Goal: Navigation & Orientation: Find specific page/section

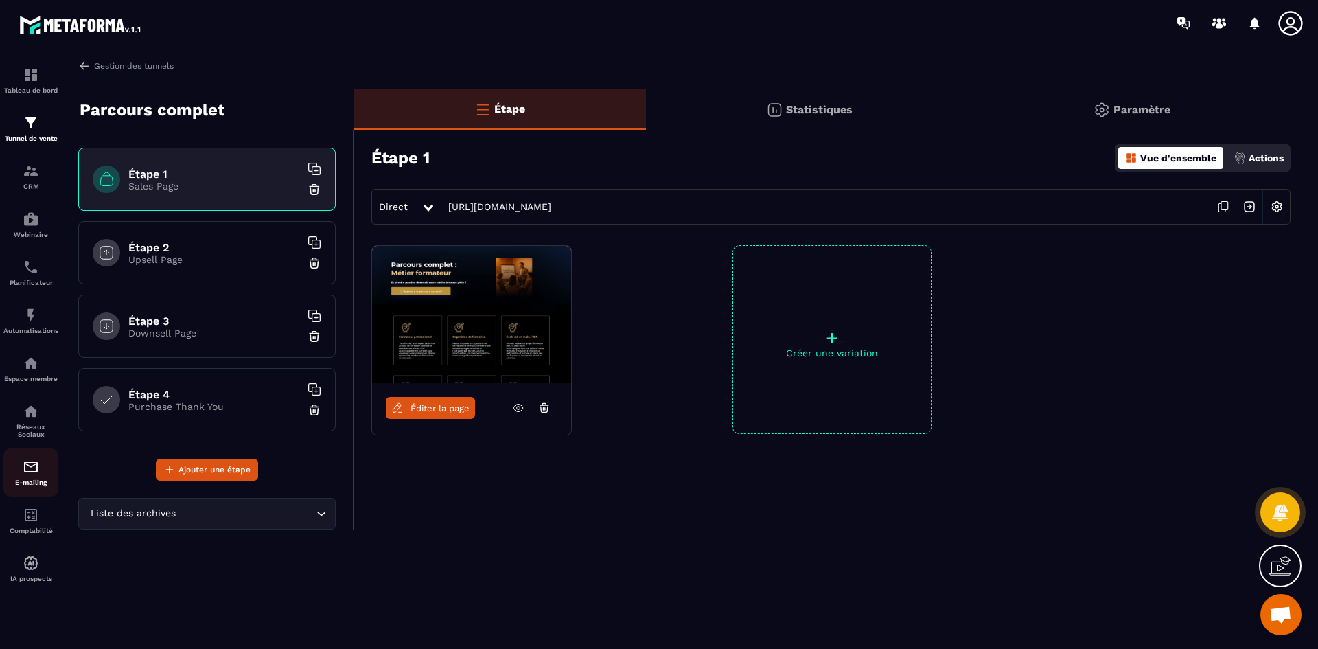
scroll to position [3967, 0]
click at [38, 479] on p "E-mailing" at bounding box center [30, 482] width 55 height 8
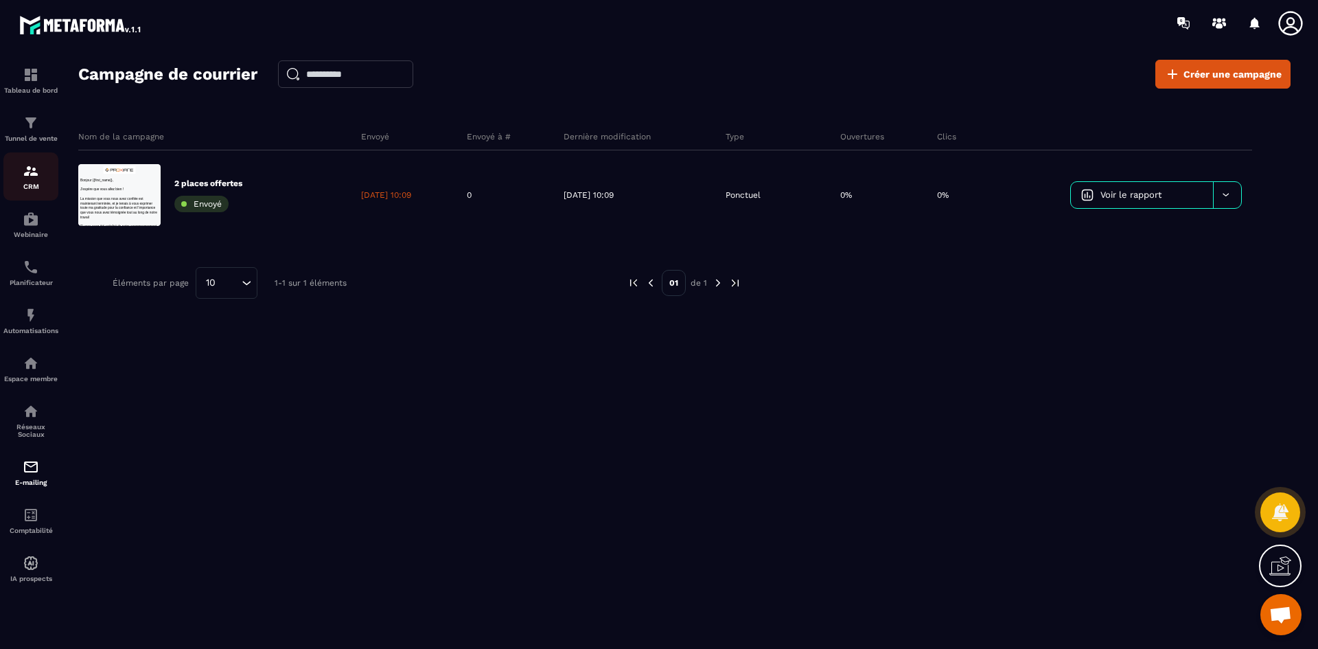
click at [36, 180] on div "CRM" at bounding box center [30, 176] width 55 height 27
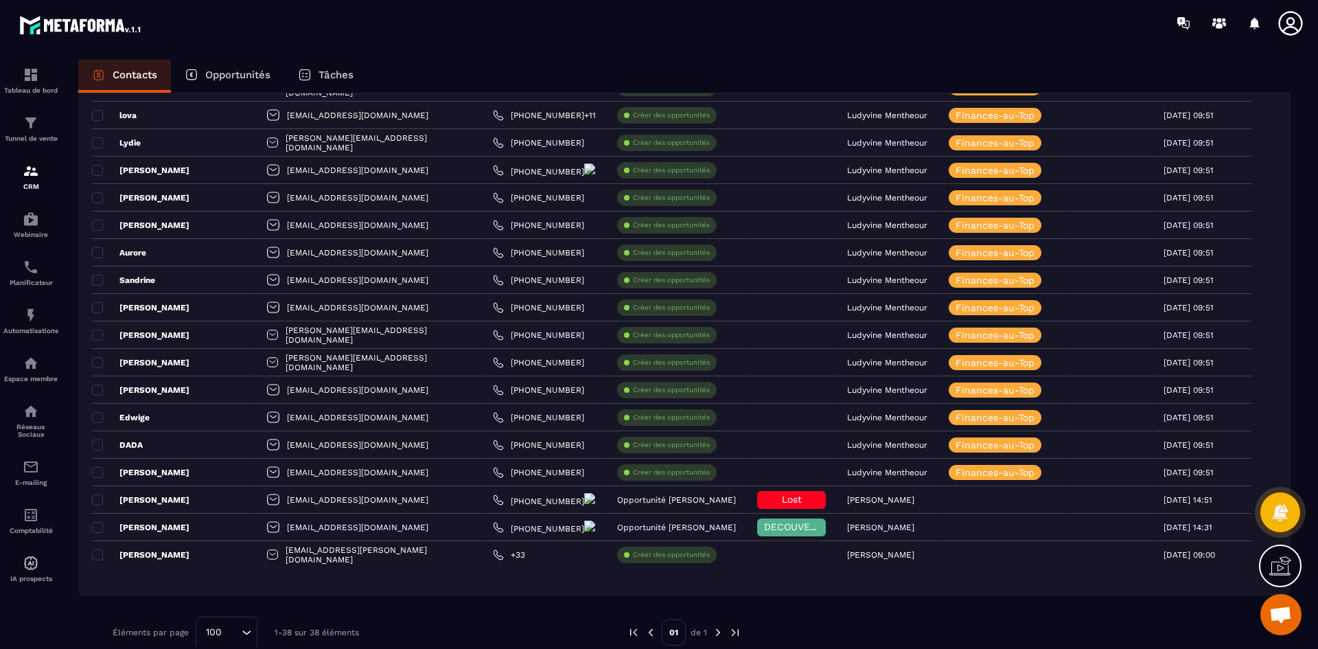
scroll to position [708, 0]
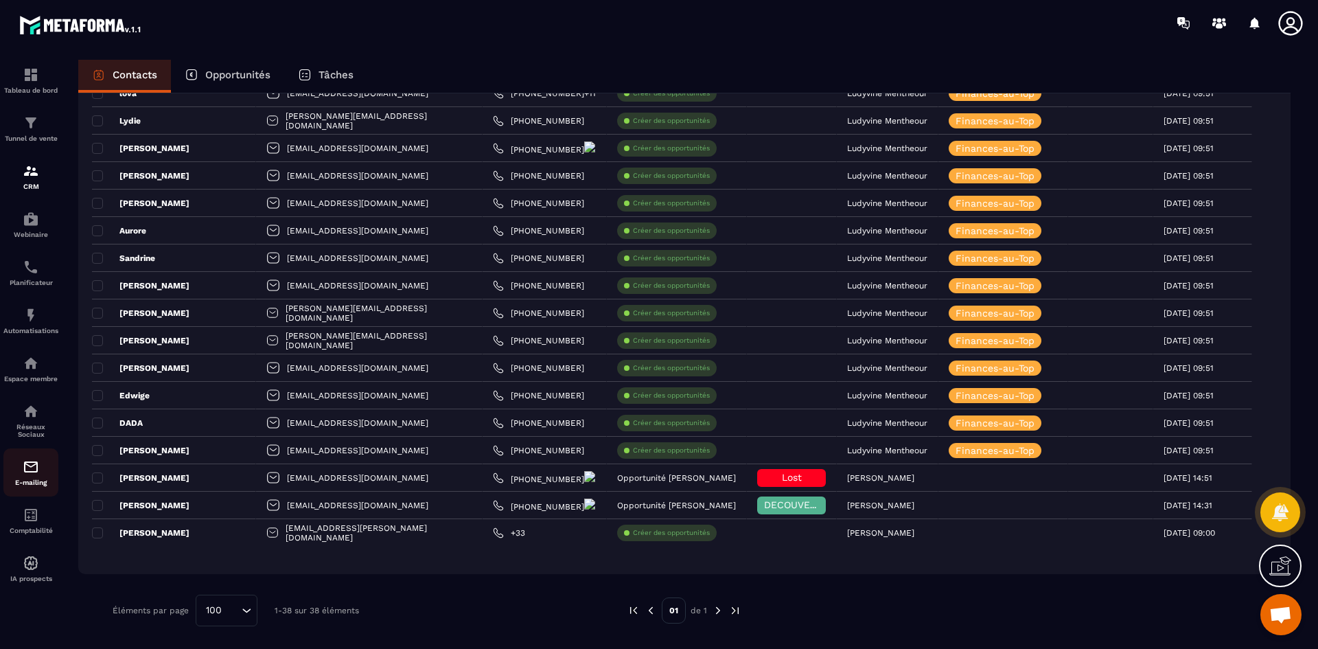
click at [39, 476] on div "E-mailing" at bounding box center [30, 471] width 55 height 27
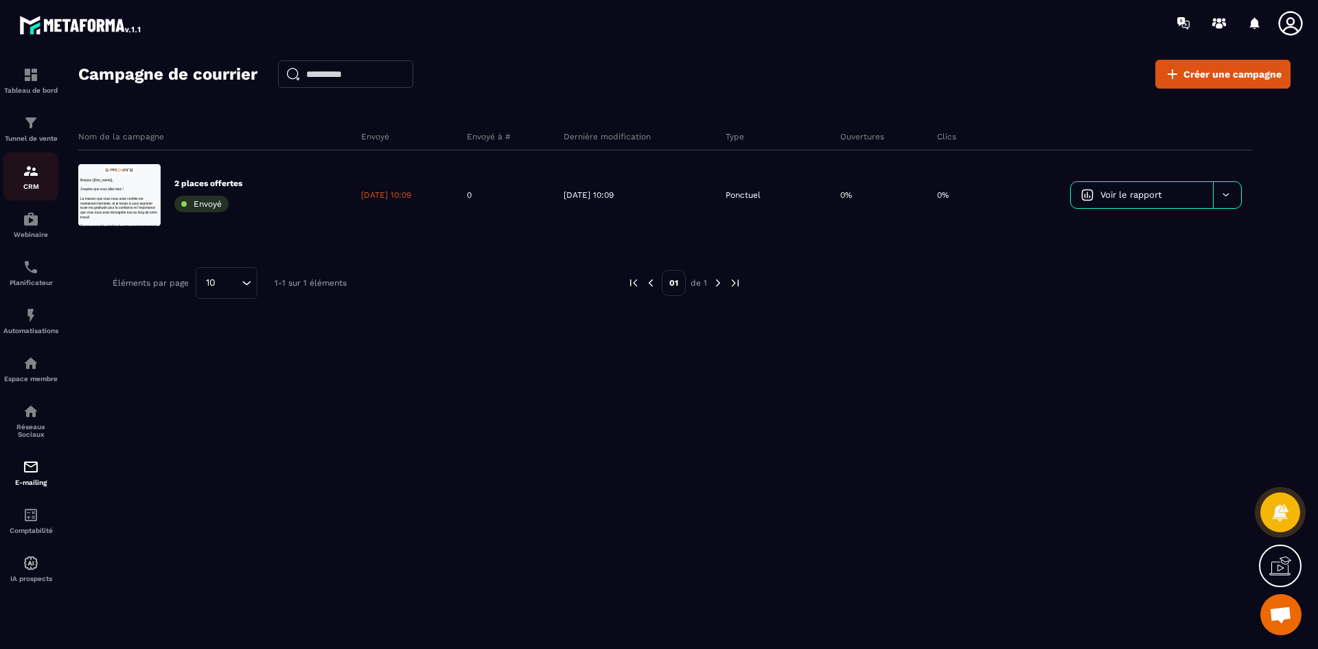
click at [28, 172] on img at bounding box center [31, 171] width 16 height 16
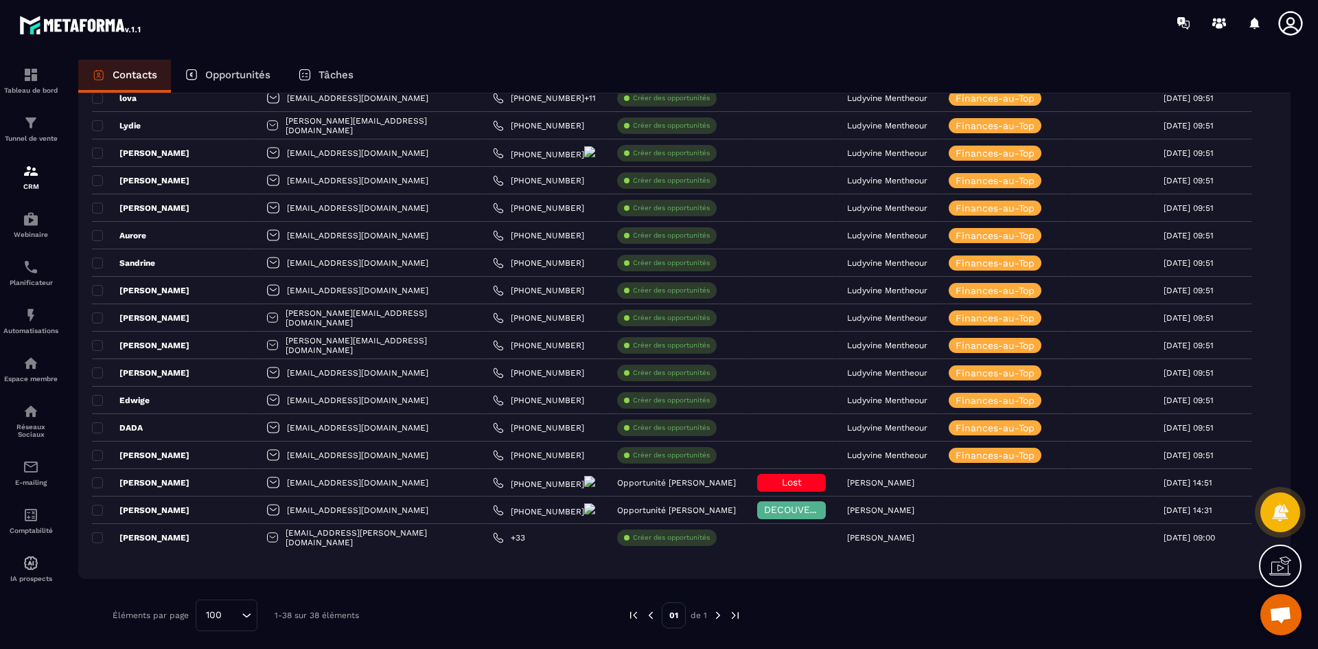
scroll to position [708, 0]
